Goal: Entertainment & Leisure: Consume media (video, audio)

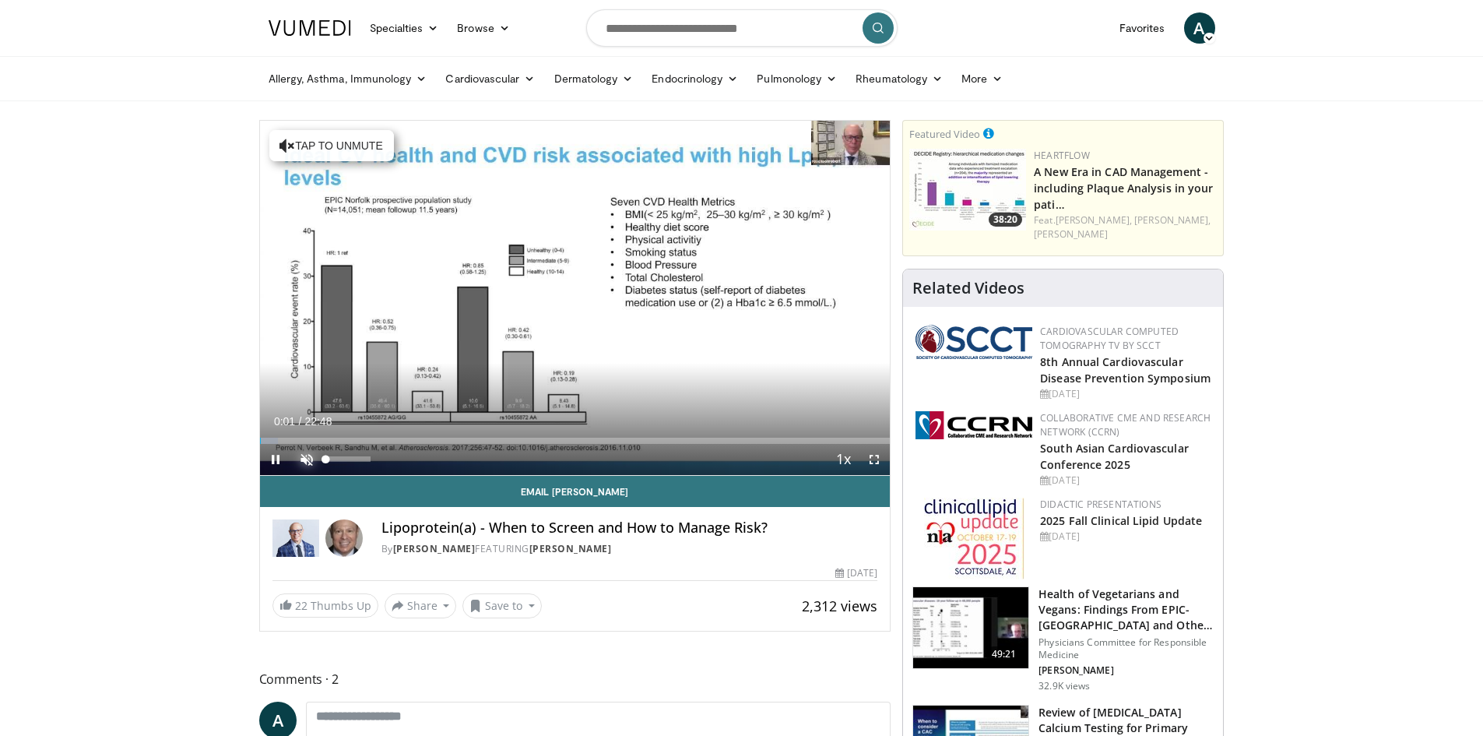
click at [310, 458] on span "Video Player" at bounding box center [306, 459] width 31 height 31
click at [874, 460] on span "Video Player" at bounding box center [874, 459] width 31 height 31
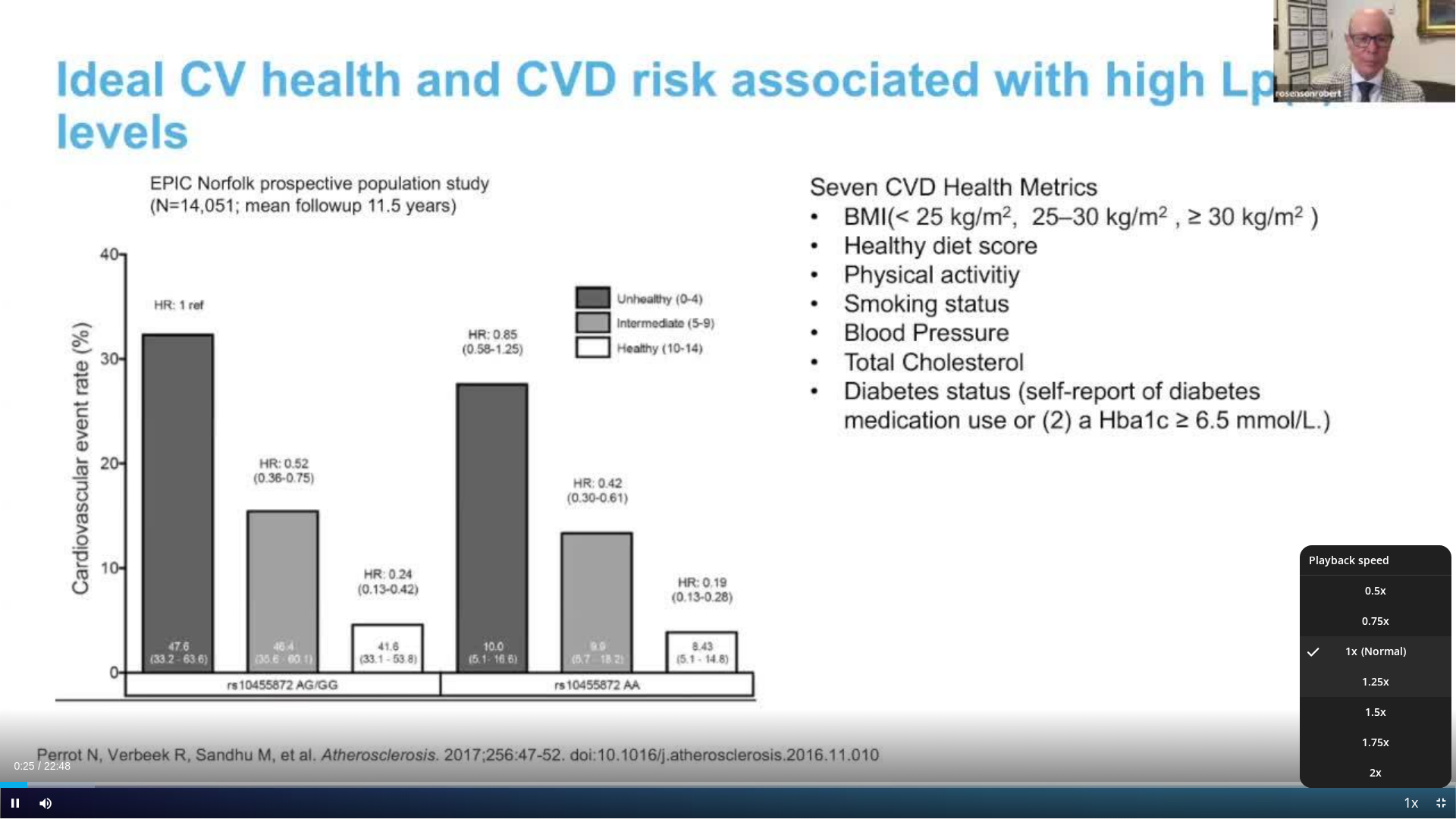
click at [1371, 676] on span "1.25x" at bounding box center [1376, 682] width 27 height 16
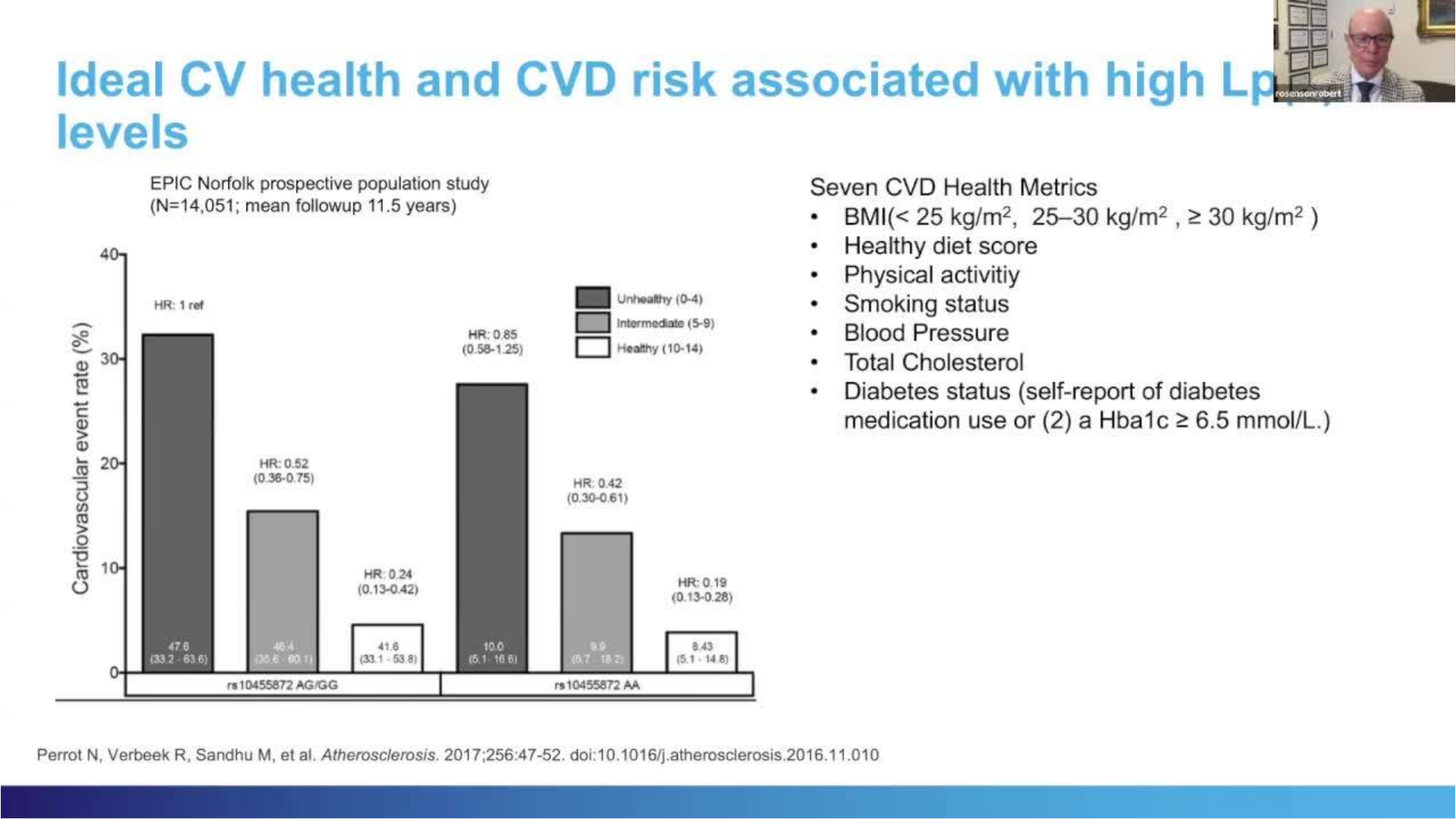
drag, startPoint x: 705, startPoint y: 535, endPoint x: 1316, endPoint y: 435, distance: 619.1
click at [1316, 435] on div "10 seconds Tap to unmute" at bounding box center [728, 409] width 1456 height 818
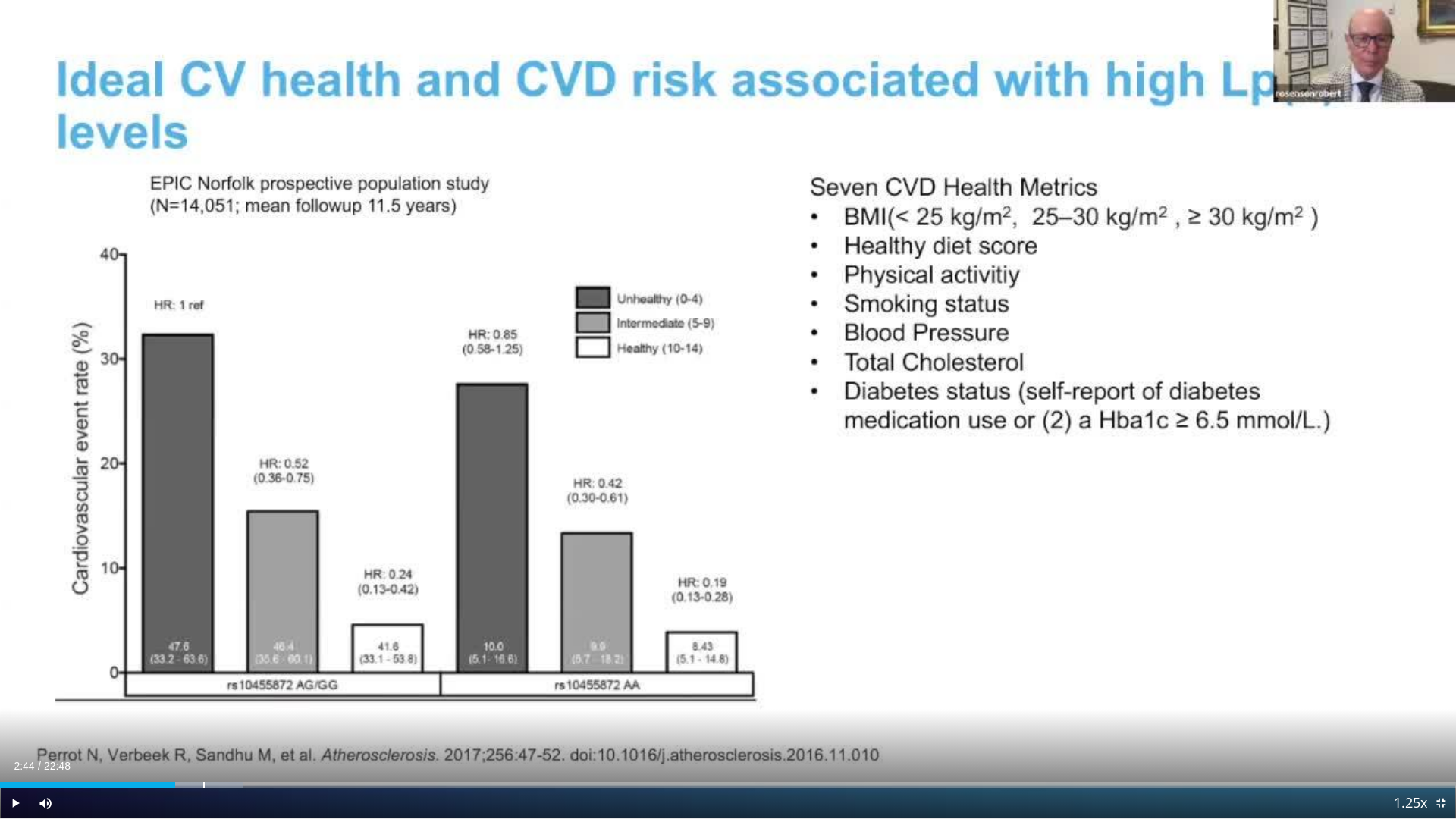
drag, startPoint x: 210, startPoint y: 787, endPoint x: 175, endPoint y: 790, distance: 35.1
click at [175, 716] on div "Current Time 2:44 / Duration 22:48 Play Skip Backward Skip Forward Mute 0% Load…" at bounding box center [728, 802] width 1456 height 30
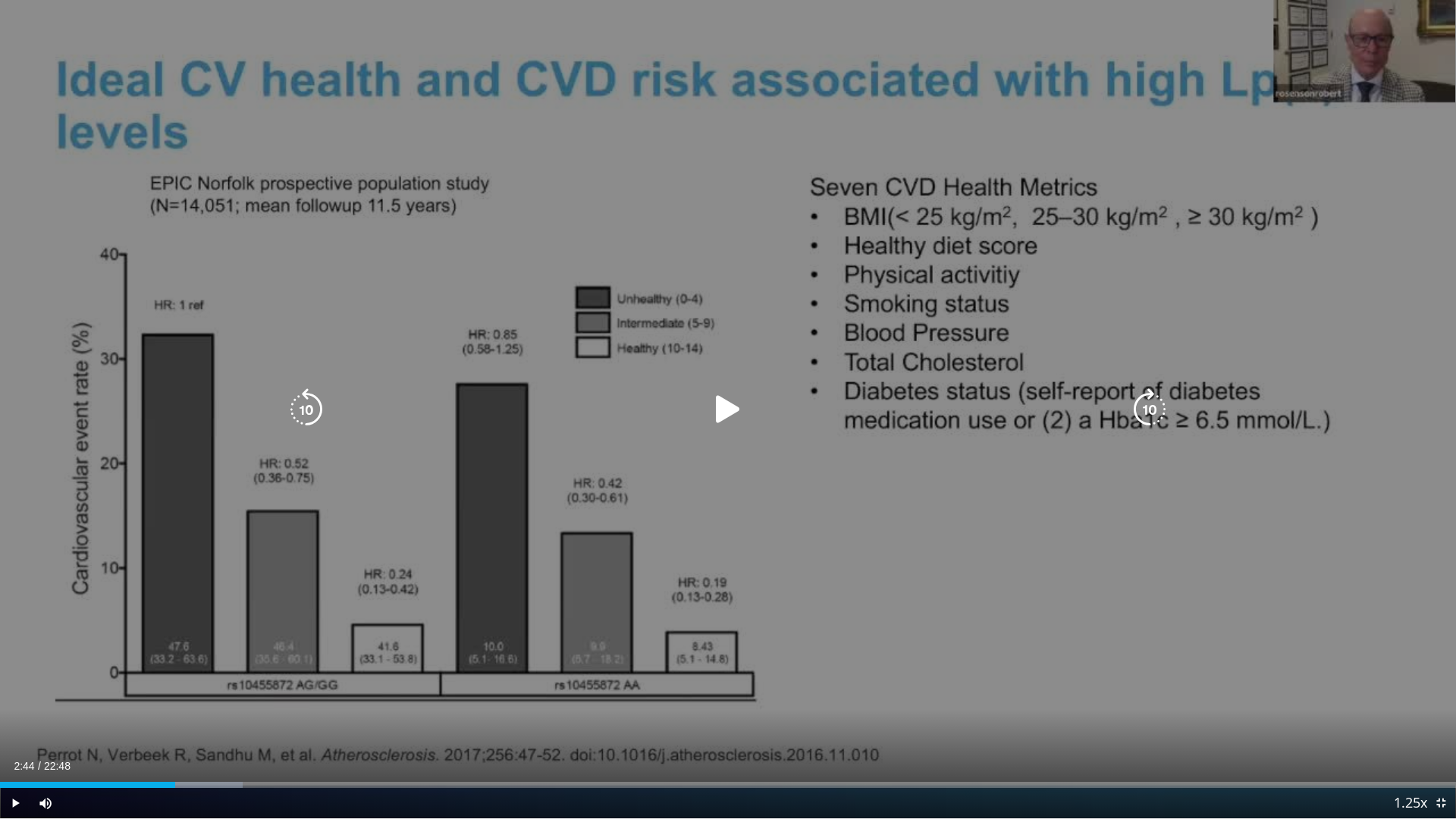
click at [34, 31] on div "10 seconds Tap to unmute" at bounding box center [728, 409] width 1456 height 818
drag, startPoint x: 34, startPoint y: 31, endPoint x: 1155, endPoint y: 670, distance: 1290.3
click at [1155, 670] on div "10 seconds Tap to unmute" at bounding box center [728, 409] width 1456 height 818
click at [718, 406] on icon "Video Player" at bounding box center [728, 410] width 43 height 43
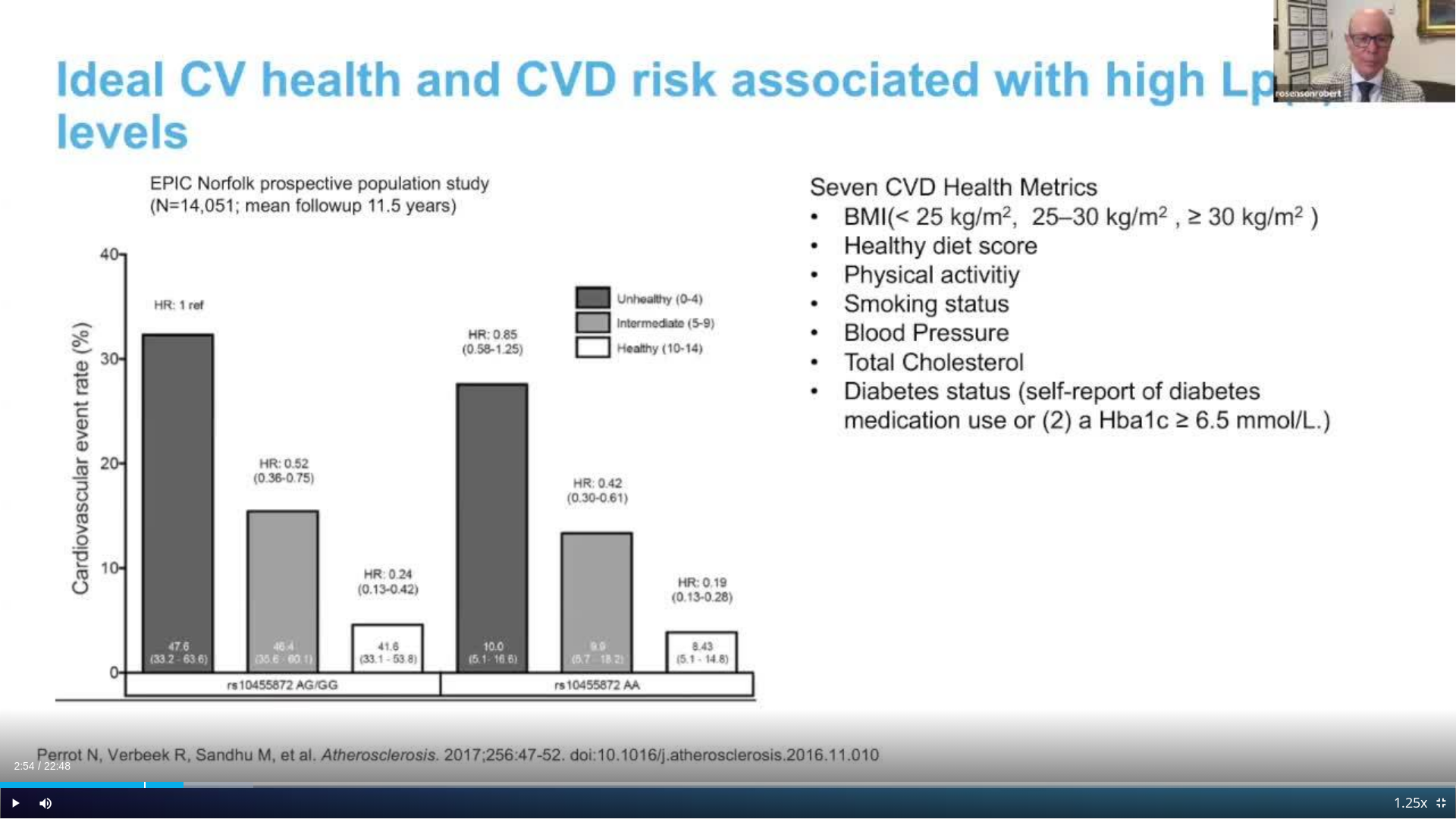
drag, startPoint x: 1371, startPoint y: 783, endPoint x: 186, endPoint y: 794, distance: 1185.1
click at [186, 716] on div "Current Time 2:54 / Duration 22:48 Play Skip Backward Skip Forward Mute 9% Load…" at bounding box center [728, 802] width 1456 height 30
drag, startPoint x: 208, startPoint y: 783, endPoint x: 194, endPoint y: 783, distance: 14.0
click at [194, 716] on div "Loaded : 18.85% 03:02 03:02" at bounding box center [728, 785] width 1456 height 6
click at [185, 716] on div "Current Time 3:11 / Duration 22:48 Pause Skip Backward Skip Forward Mute 0% Loa…" at bounding box center [728, 802] width 1456 height 30
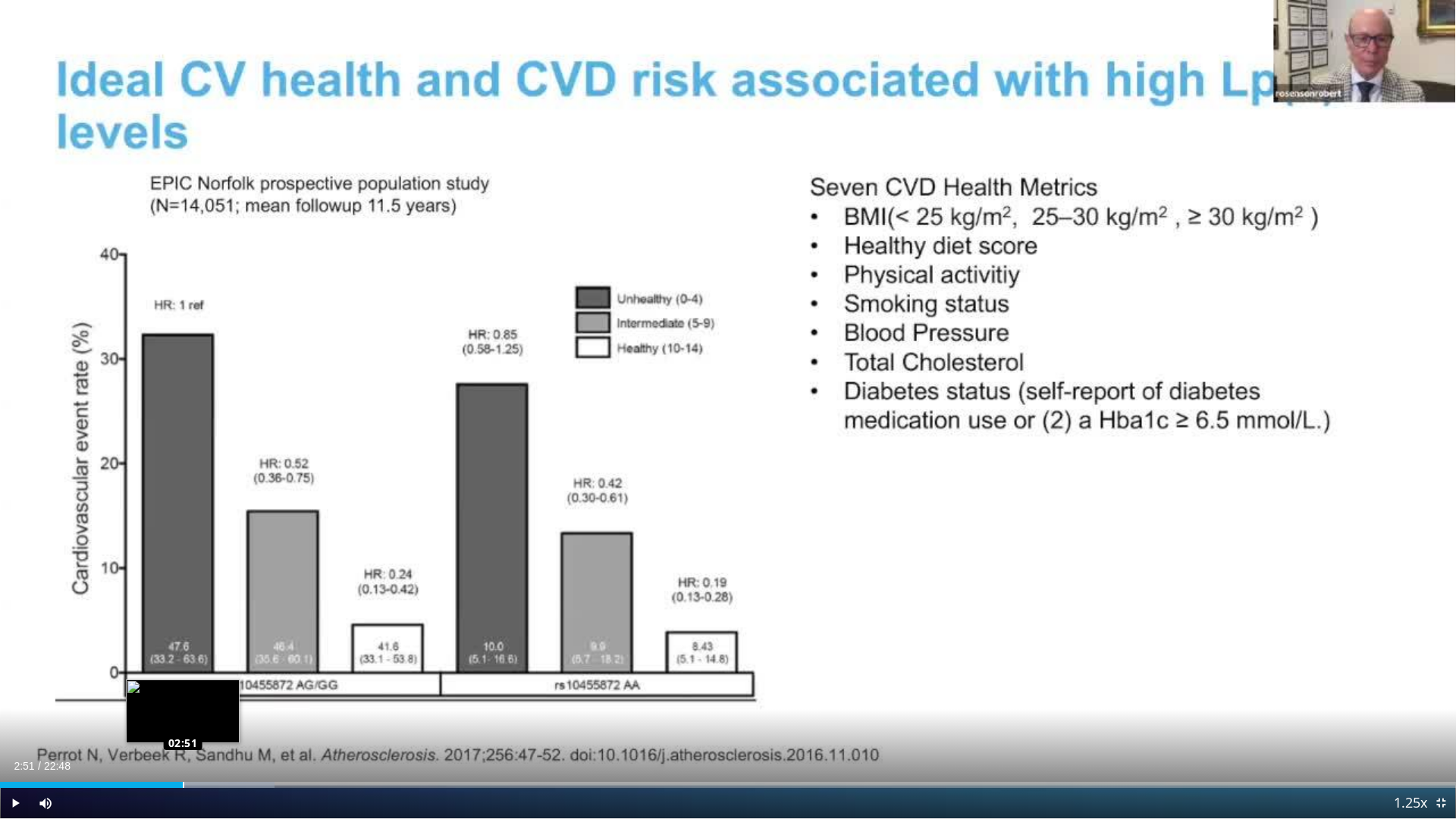
drag, startPoint x: 207, startPoint y: 783, endPoint x: 183, endPoint y: 784, distance: 24.0
click at [183, 716] on div "Loaded : 18.85% 02:51 02:51" at bounding box center [728, 785] width 1456 height 6
click at [183, 716] on div "Loaded : 18.85% 03:16 02:51" at bounding box center [728, 785] width 1456 height 6
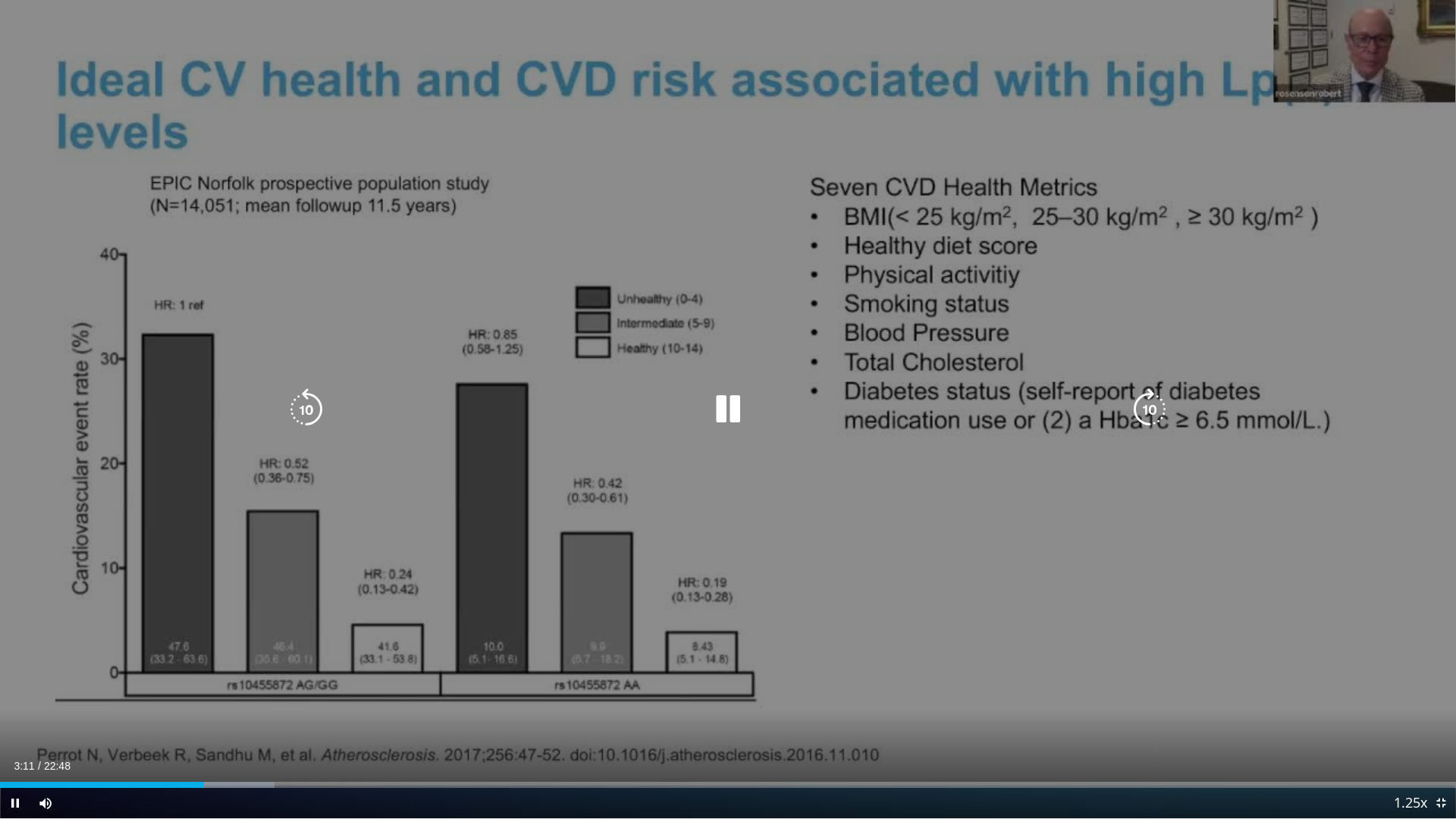
click at [1345, 266] on div "10 seconds Tap to unmute" at bounding box center [728, 409] width 1456 height 818
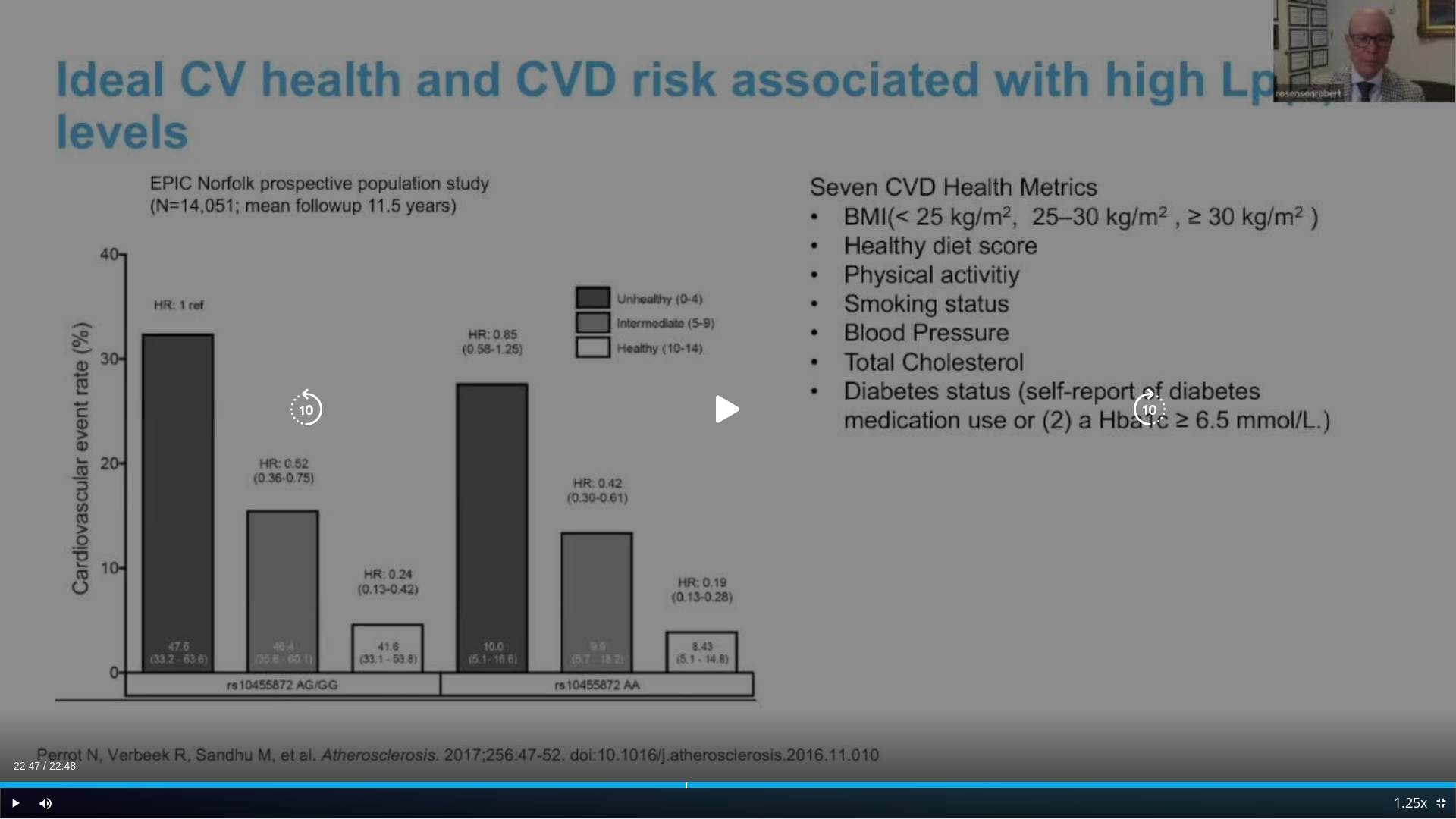
drag, startPoint x: 173, startPoint y: 782, endPoint x: 1455, endPoint y: 728, distance: 1283.1
click at [1444, 716] on video-js "**********" at bounding box center [728, 409] width 1456 height 819
click at [1394, 648] on div "10 seconds Tap to unmute" at bounding box center [728, 409] width 1456 height 818
